Goal: Register for event/course

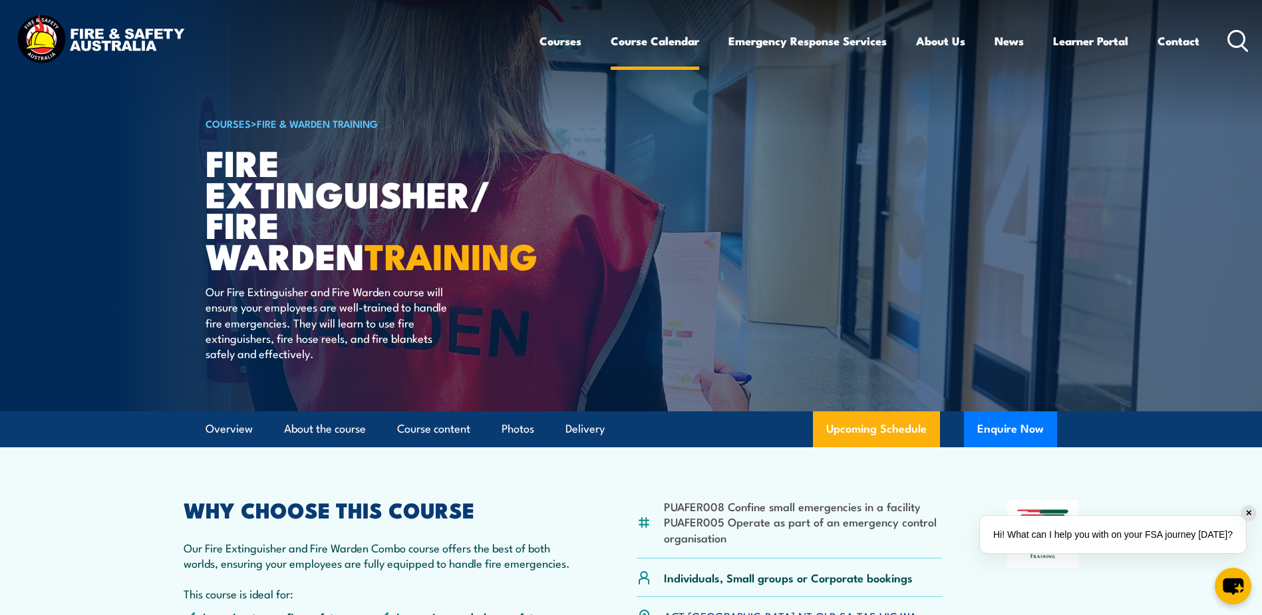
click at [660, 37] on link "Course Calendar" at bounding box center [655, 40] width 88 height 35
click at [664, 39] on link "Course Calendar" at bounding box center [655, 40] width 88 height 35
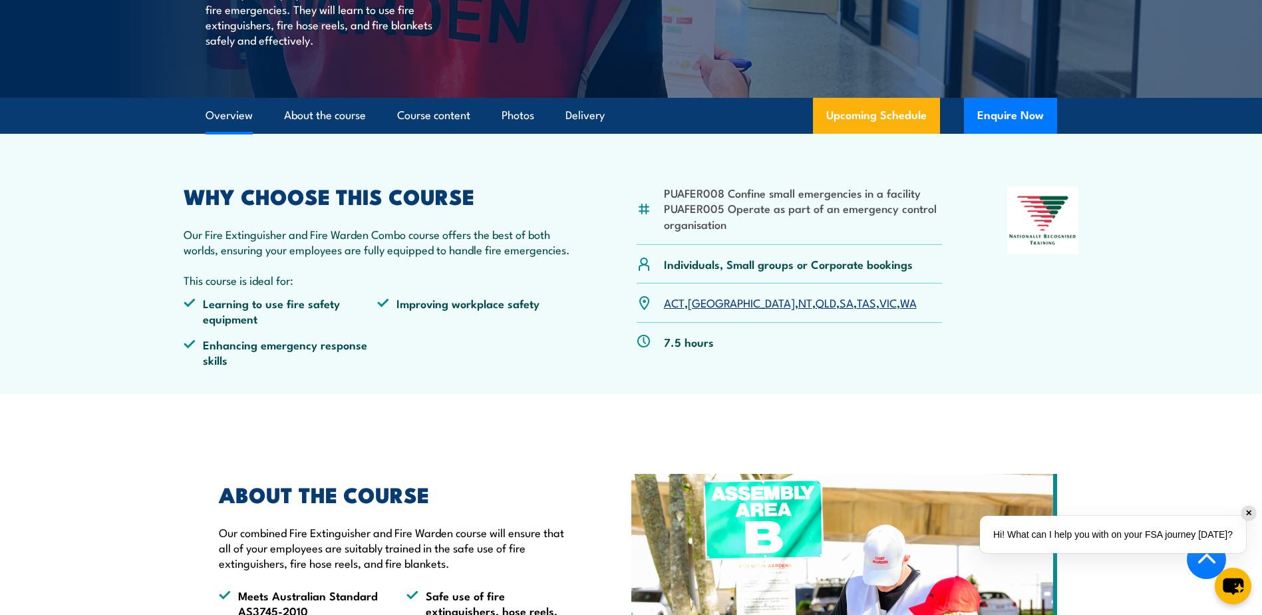
scroll to position [333, 0]
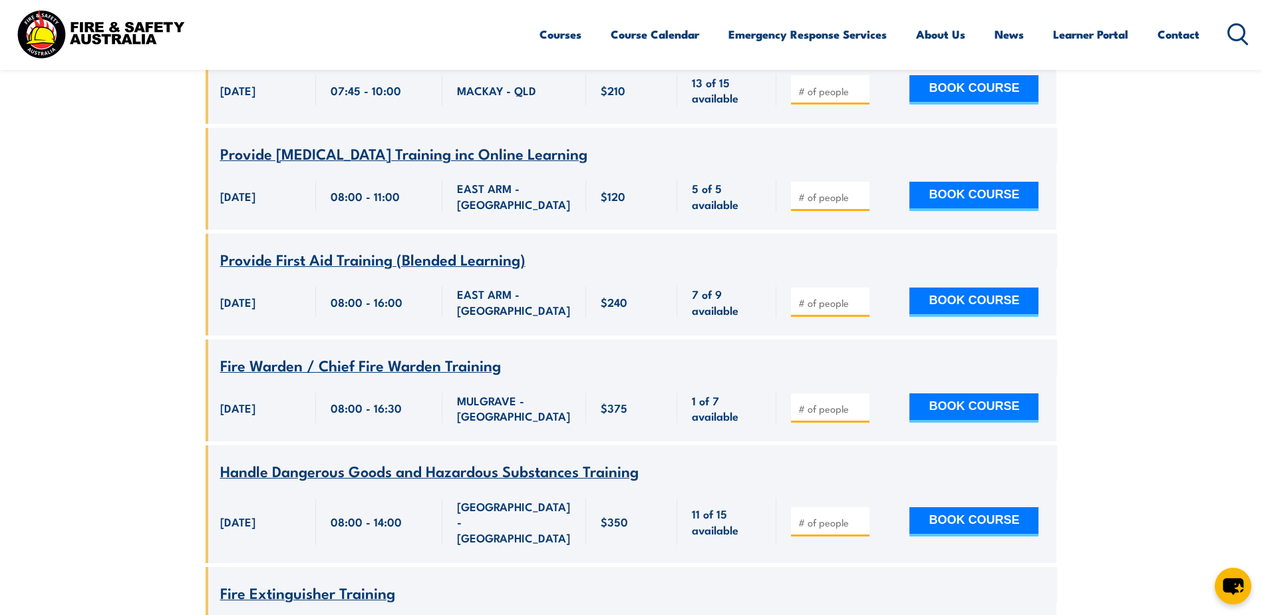
scroll to position [2129, 0]
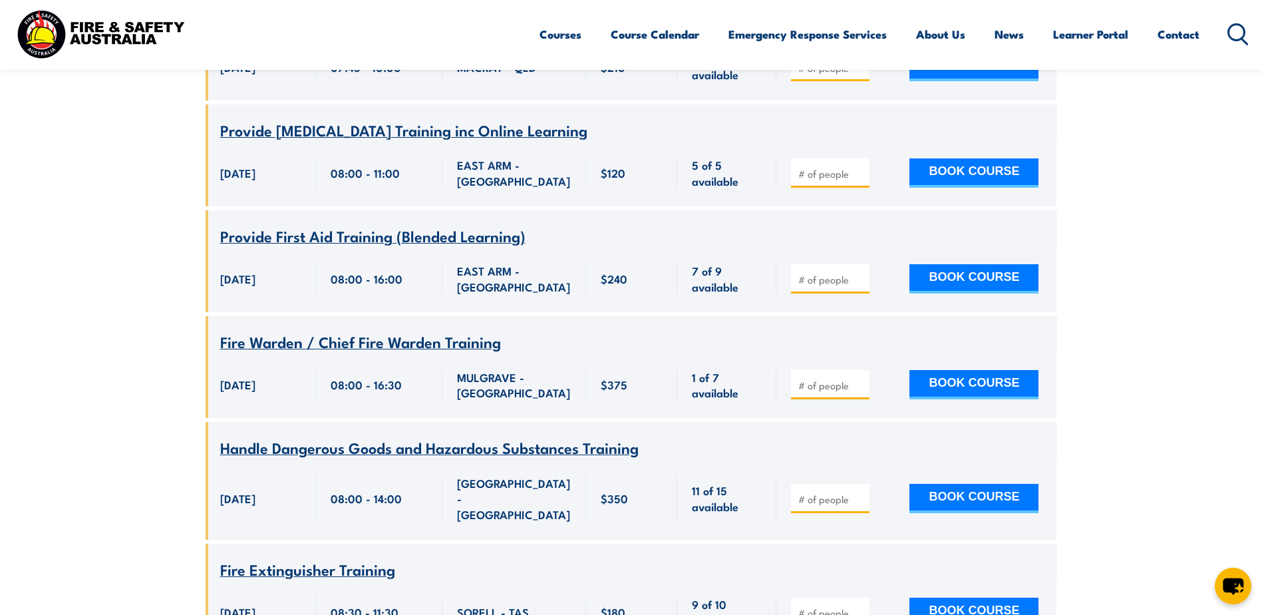
click at [418, 330] on span "Fire Warden / Chief Fire Warden Training" at bounding box center [360, 341] width 281 height 23
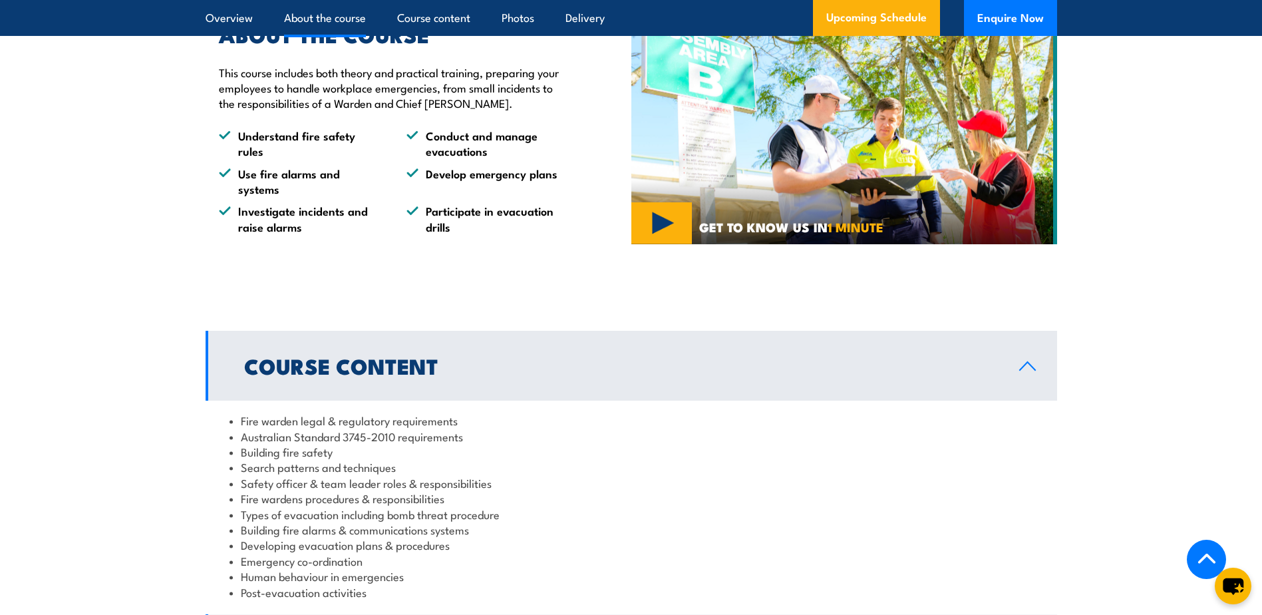
scroll to position [1346, 0]
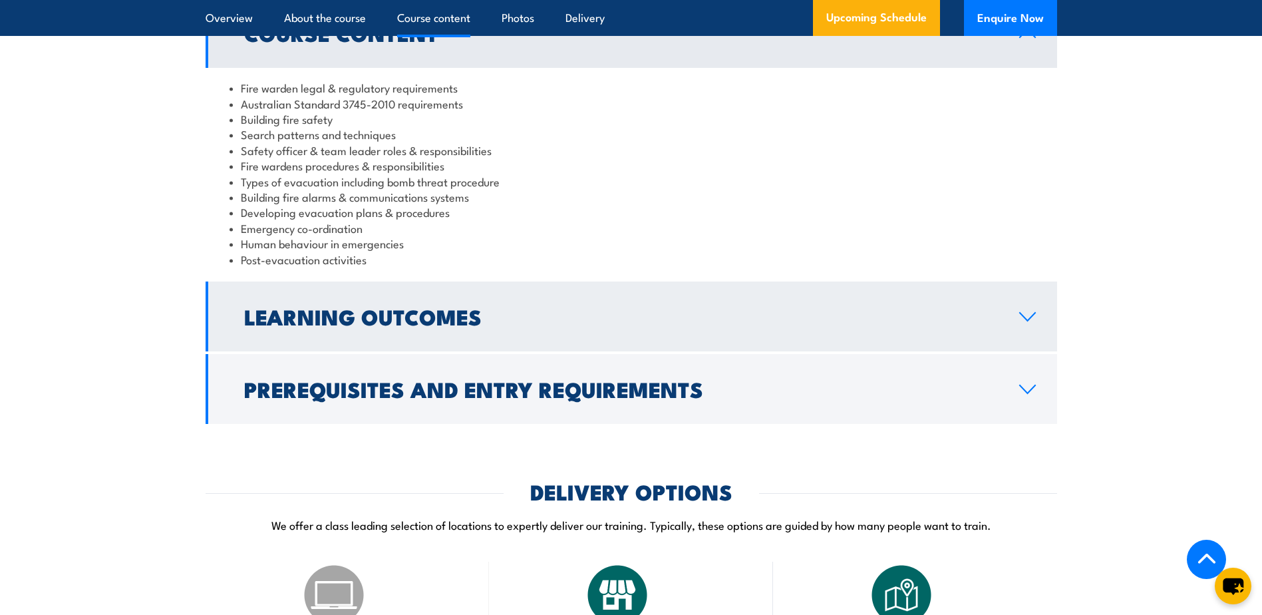
click at [363, 325] on h2 "Learning Outcomes" at bounding box center [621, 316] width 754 height 19
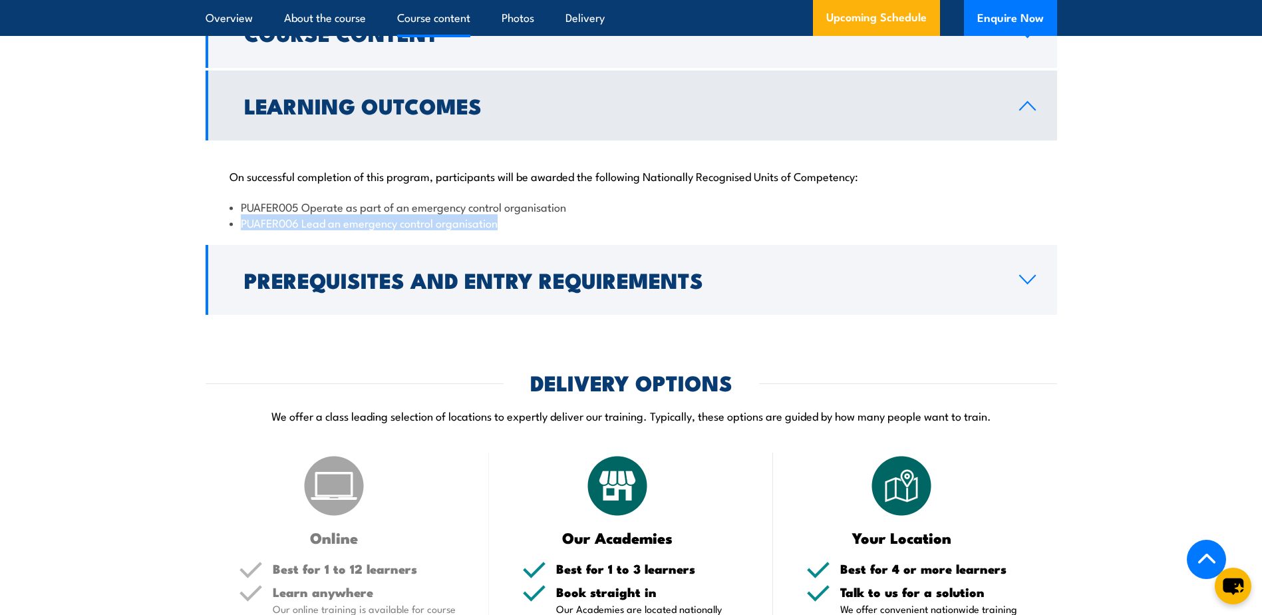
drag, startPoint x: 499, startPoint y: 241, endPoint x: 242, endPoint y: 239, distance: 256.8
click at [242, 230] on li "PUAFER006 Lead an emergency control organisation" at bounding box center [632, 222] width 804 height 15
copy li "PUAFER006 Lead an emergency control organisation"
